Goal: Navigation & Orientation: Understand site structure

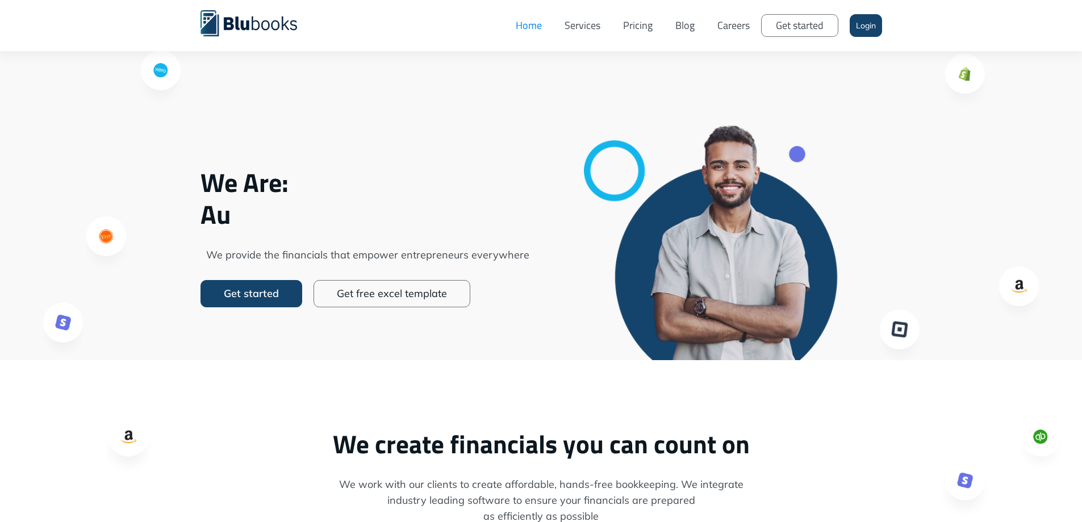
click at [810, 28] on link "Get started" at bounding box center [799, 25] width 77 height 23
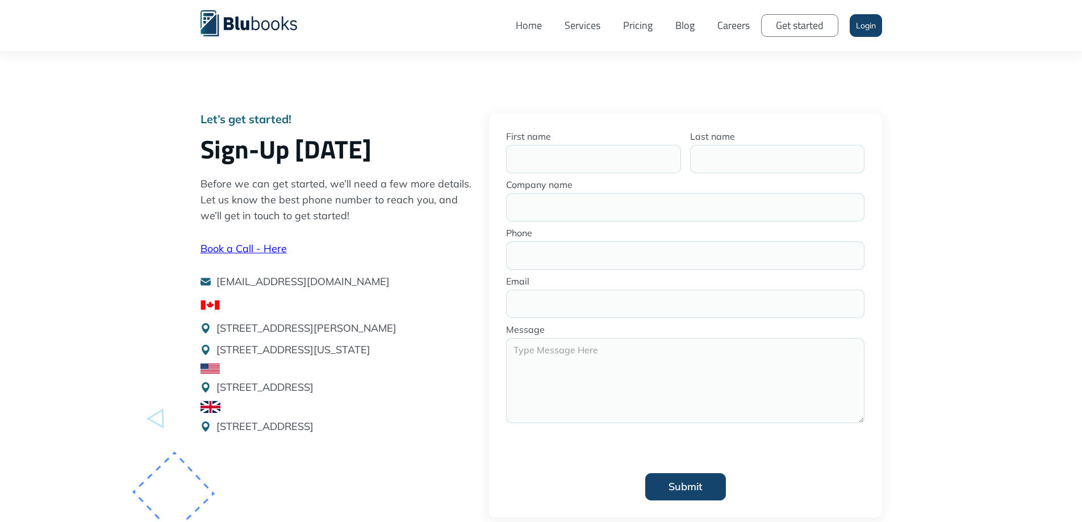
click at [581, 27] on link "Services" at bounding box center [582, 26] width 58 height 34
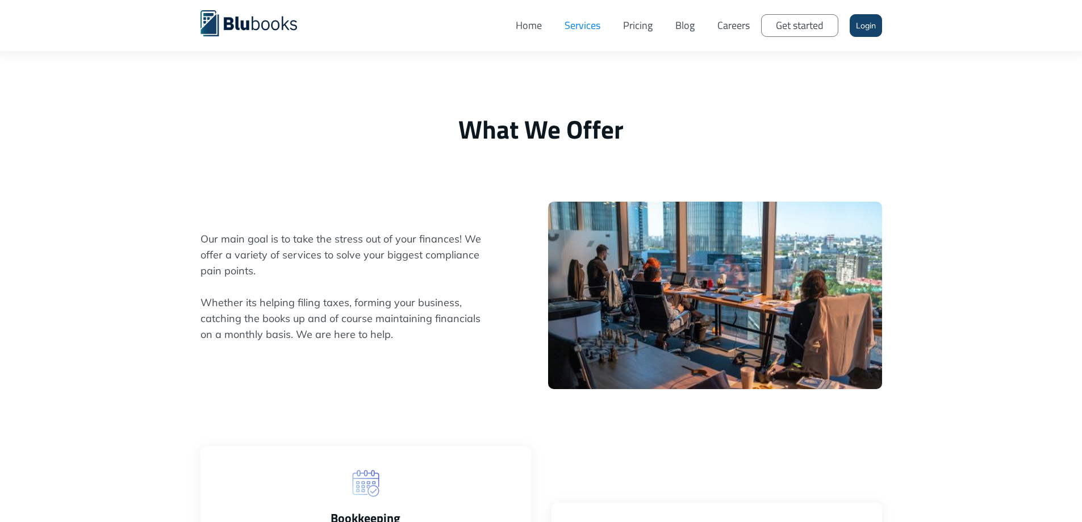
click at [646, 21] on link "Pricing" at bounding box center [637, 26] width 52 height 34
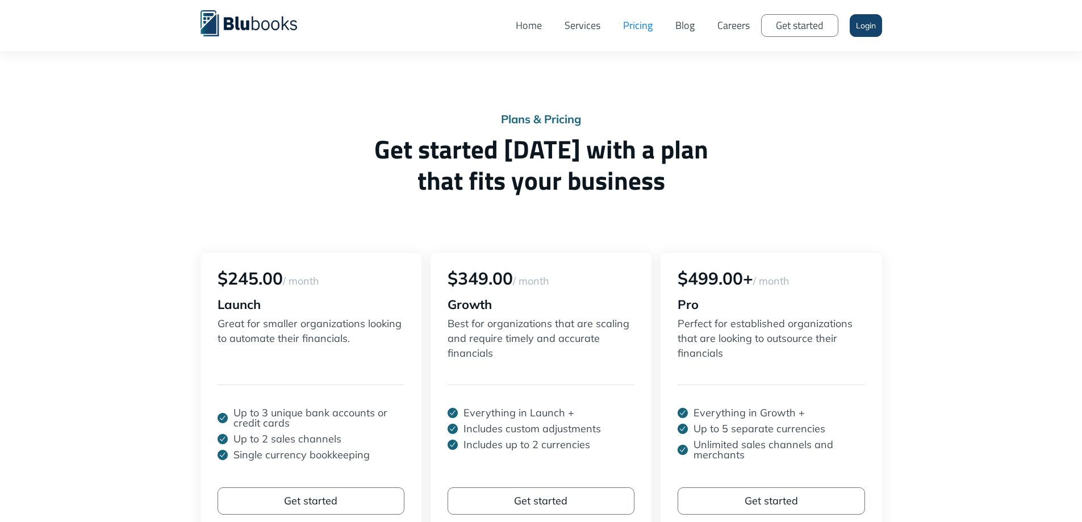
click at [694, 22] on link "Blog" at bounding box center [685, 26] width 42 height 34
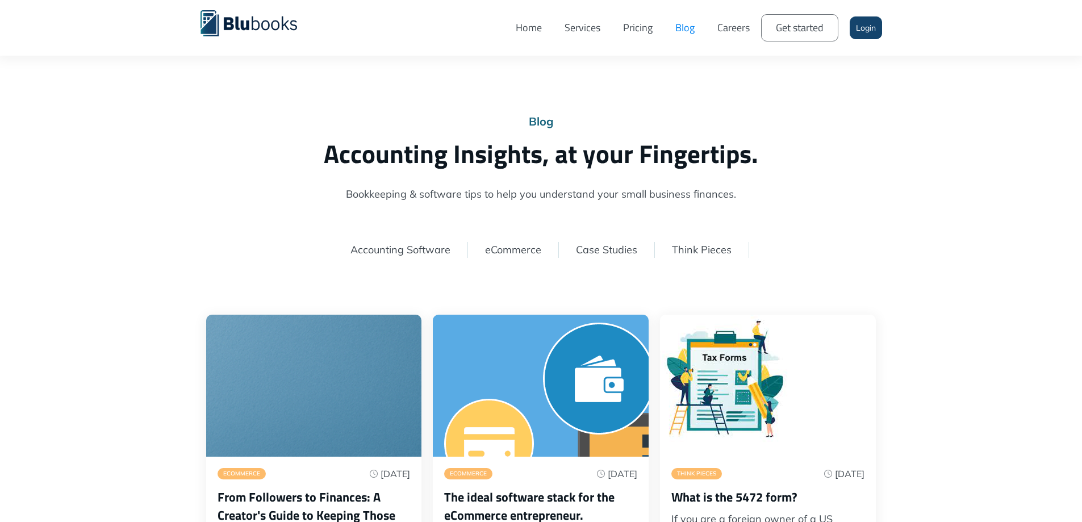
click at [632, 28] on link "Pricing" at bounding box center [637, 28] width 52 height 39
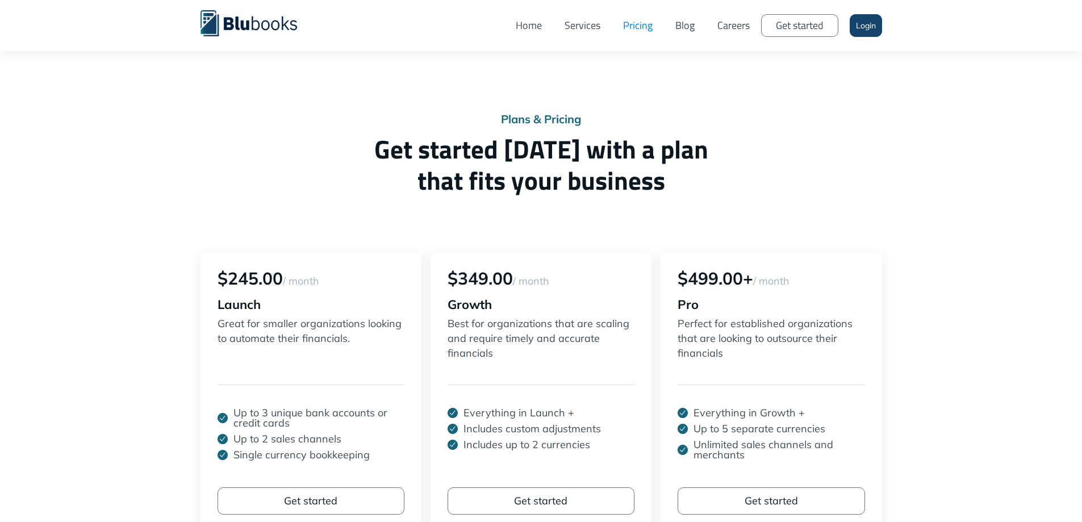
click at [742, 25] on link "Careers" at bounding box center [733, 26] width 55 height 34
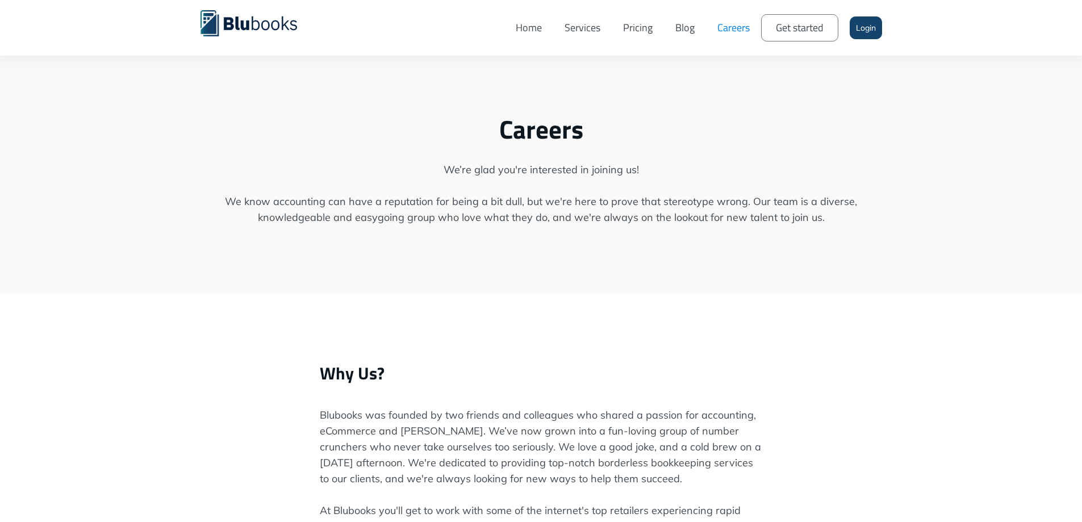
click at [684, 31] on link "Blog" at bounding box center [685, 28] width 42 height 39
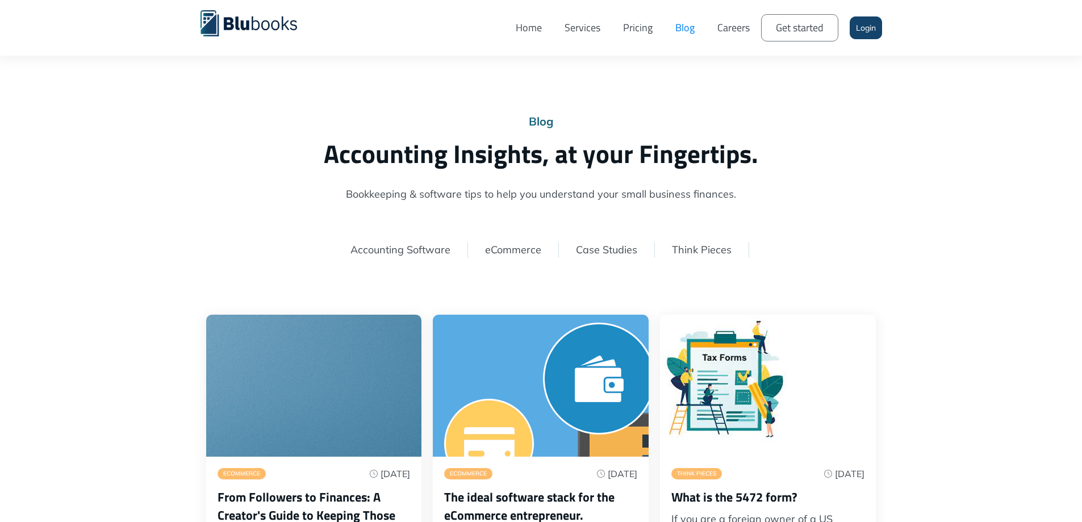
click at [703, 29] on link "Blog" at bounding box center [685, 28] width 42 height 39
click at [720, 33] on link "Careers" at bounding box center [733, 28] width 55 height 39
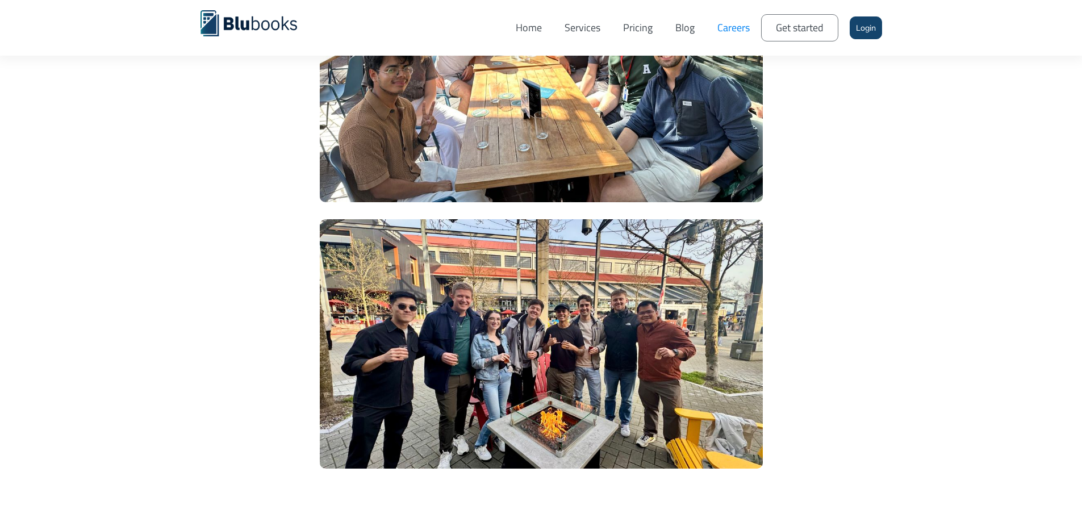
scroll to position [2555, 0]
